Goal: Find specific page/section: Find specific page/section

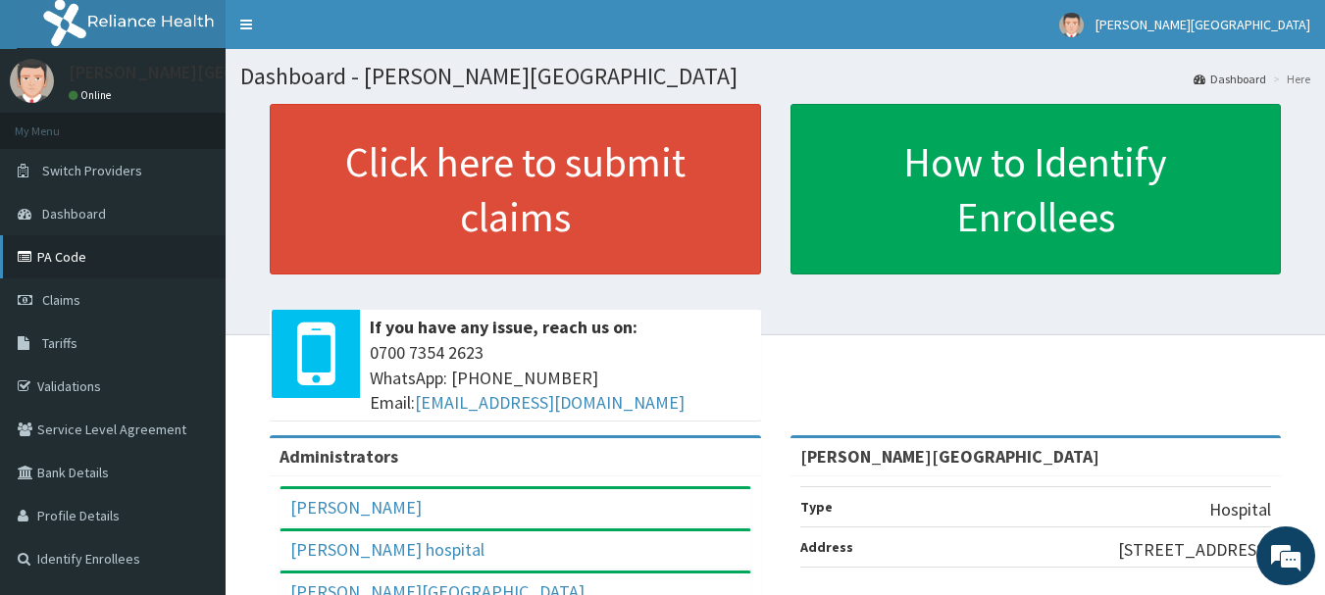
click at [67, 255] on link "PA Code" at bounding box center [113, 256] width 226 height 43
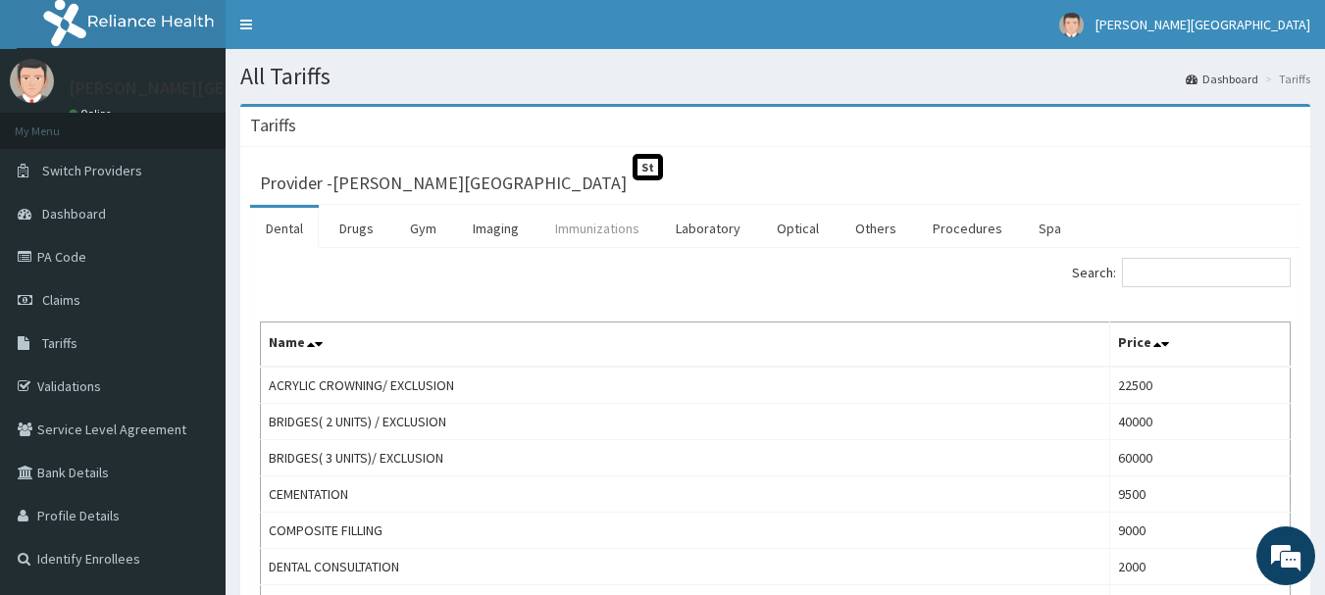
click at [619, 224] on link "Immunizations" at bounding box center [597, 228] width 116 height 41
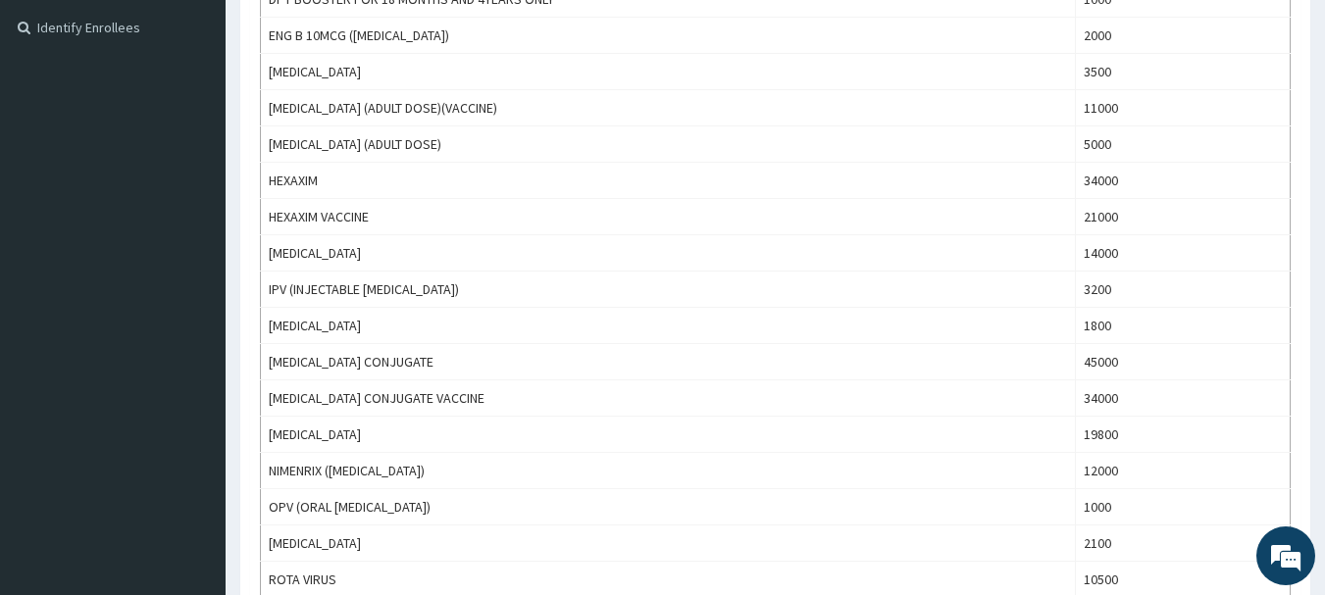
scroll to position [529, 0]
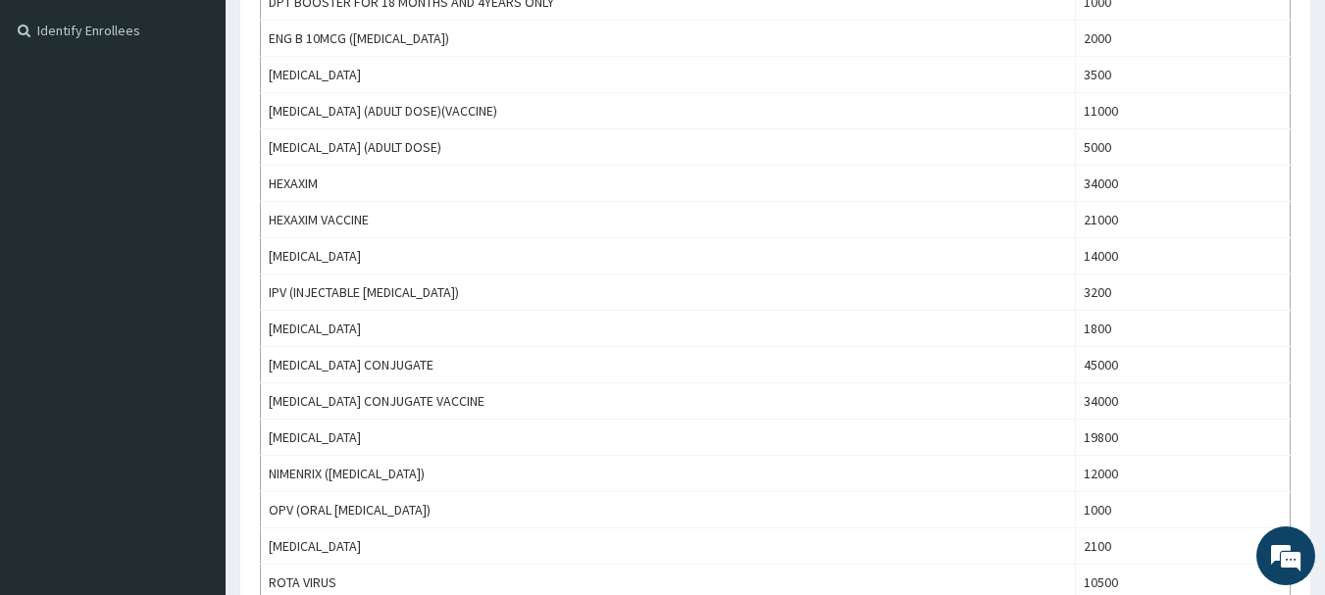
click at [1312, 233] on div "Tariffs Provider - [PERSON_NAME] Hospital St Dental Drugs Gym Imaging Immunizat…" at bounding box center [775, 342] width 1099 height 1534
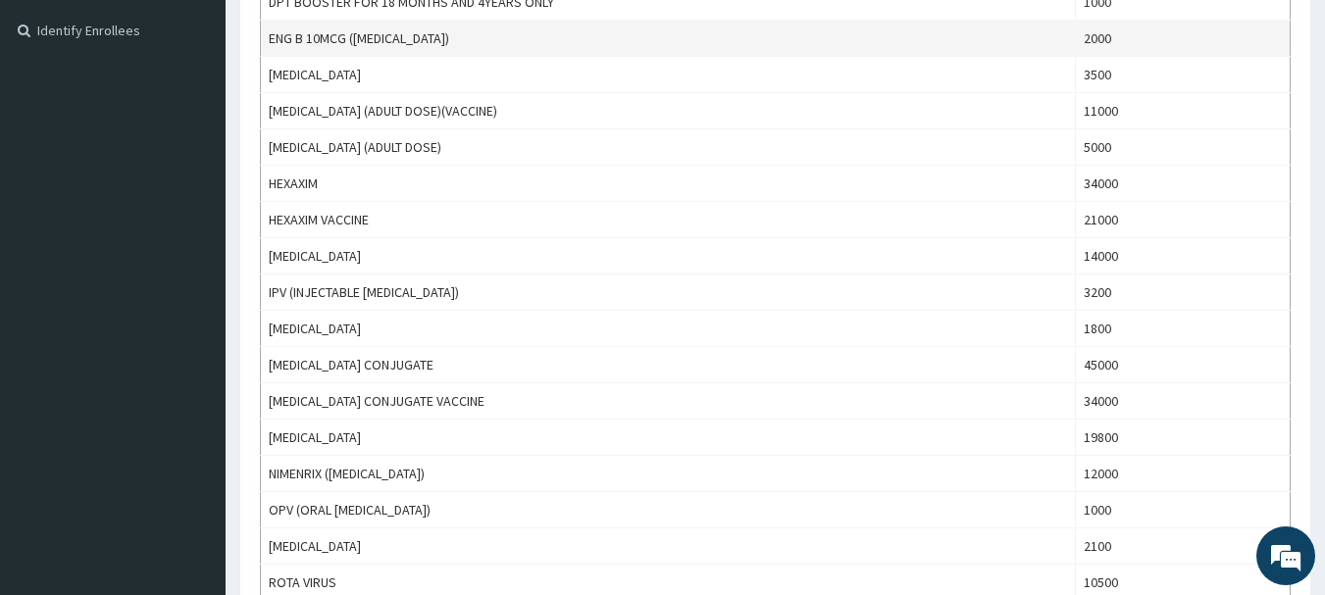
scroll to position [0, 0]
